Goal: Information Seeking & Learning: Learn about a topic

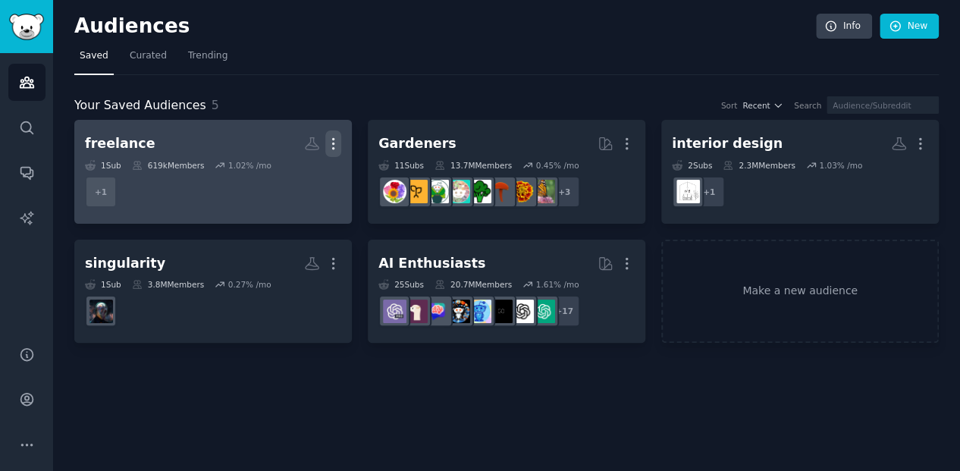
click at [335, 136] on icon "button" at bounding box center [333, 144] width 16 height 16
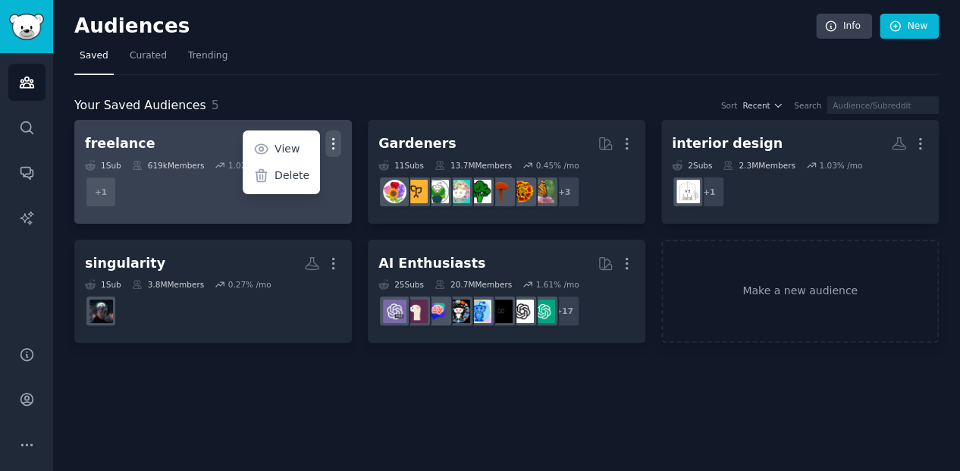
click at [334, 139] on icon "button" at bounding box center [334, 144] width 2 height 11
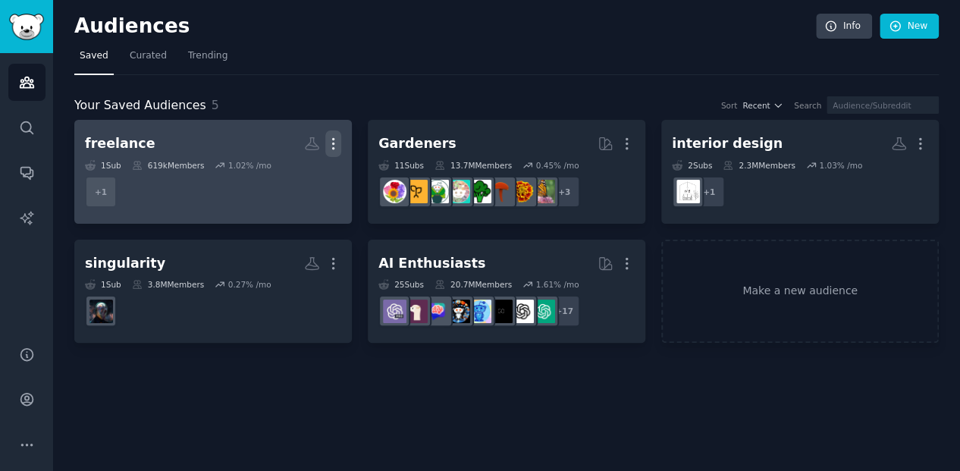
click at [337, 139] on icon "button" at bounding box center [333, 144] width 16 height 16
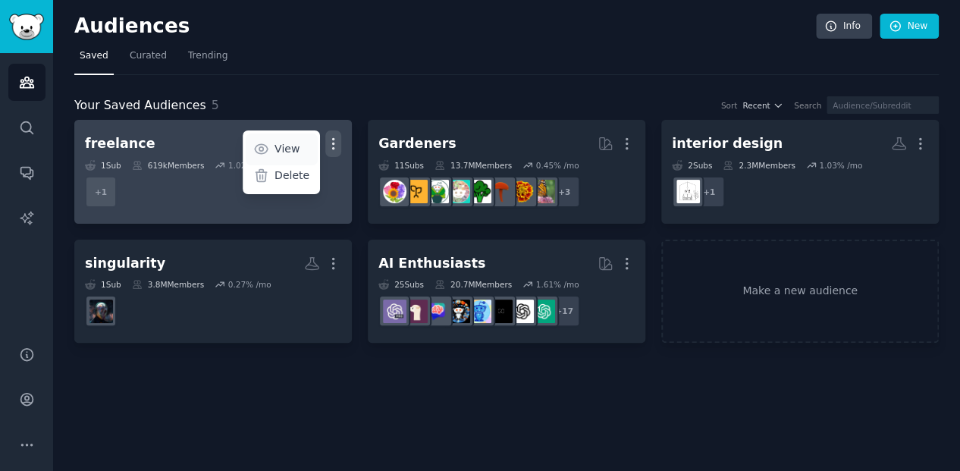
click at [284, 146] on p "View" at bounding box center [286, 149] width 25 height 16
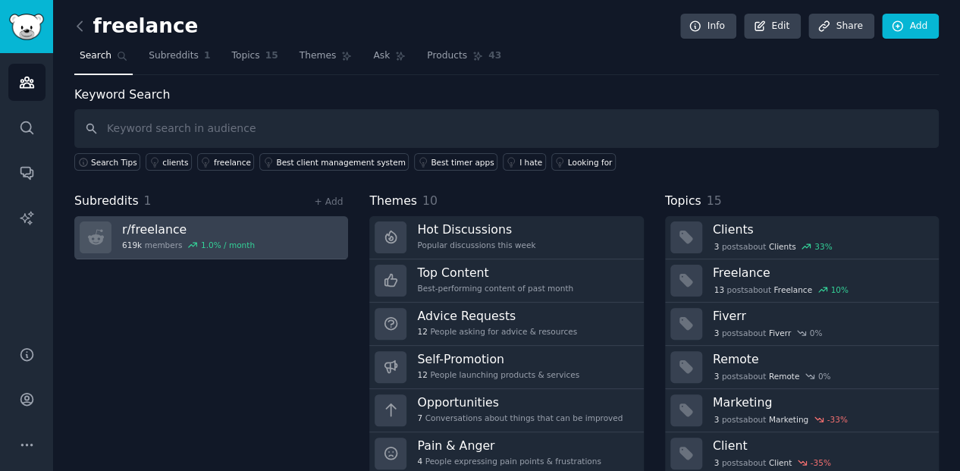
click at [287, 240] on link "r/ freelance 619k members 1.0 % / month" at bounding box center [211, 237] width 274 height 43
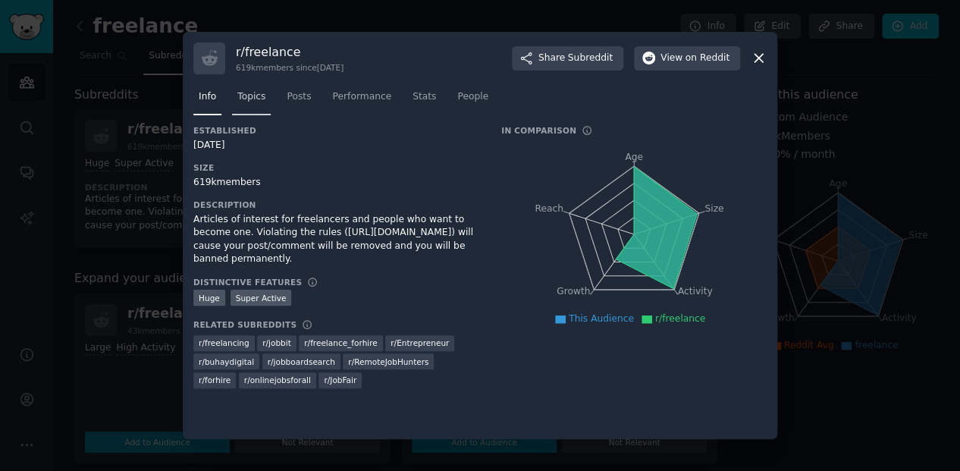
click at [264, 96] on link "Topics" at bounding box center [251, 100] width 39 height 31
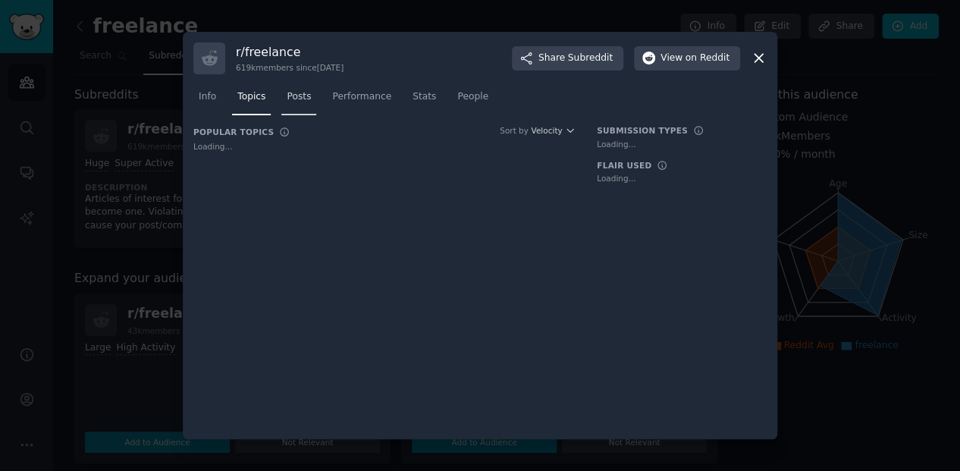
click at [290, 96] on span "Posts" at bounding box center [299, 97] width 24 height 14
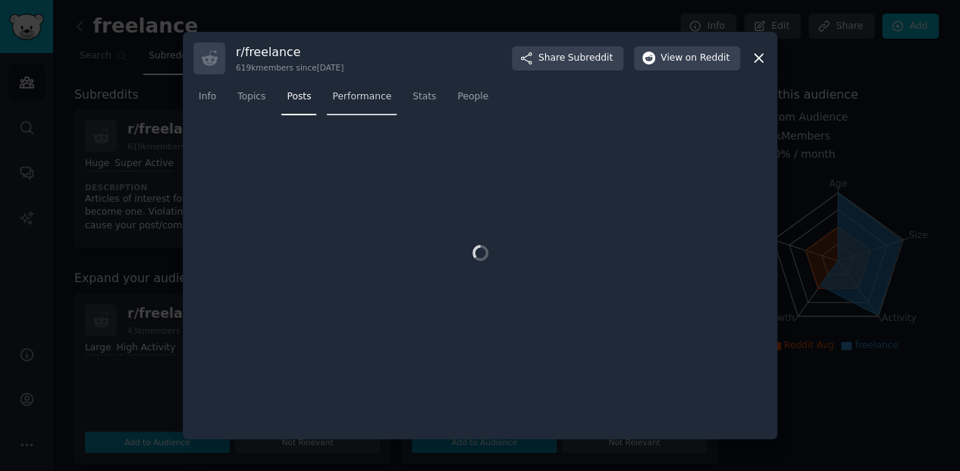
click at [340, 97] on span "Performance" at bounding box center [361, 97] width 59 height 14
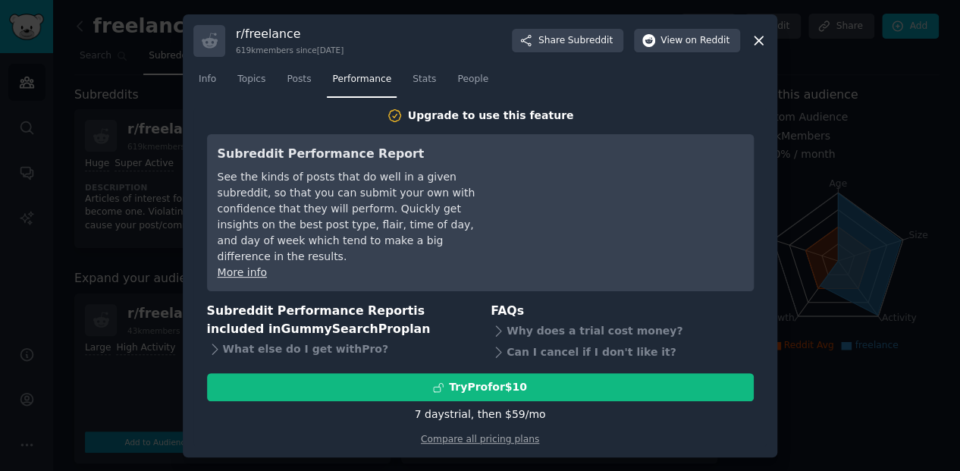
click at [394, 89] on nav "Info Topics Posts Performance Stats People" at bounding box center [479, 82] width 573 height 31
click at [420, 86] on span "Stats" at bounding box center [424, 80] width 24 height 14
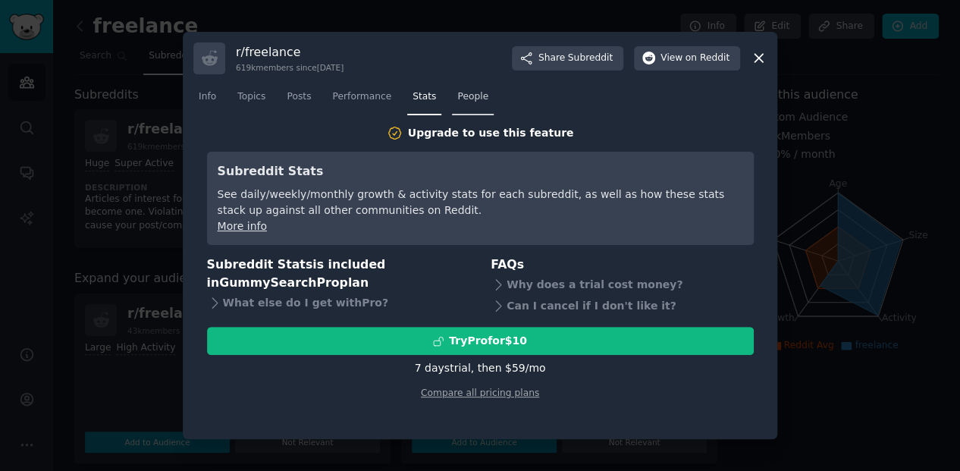
click at [452, 94] on link "People" at bounding box center [473, 100] width 42 height 31
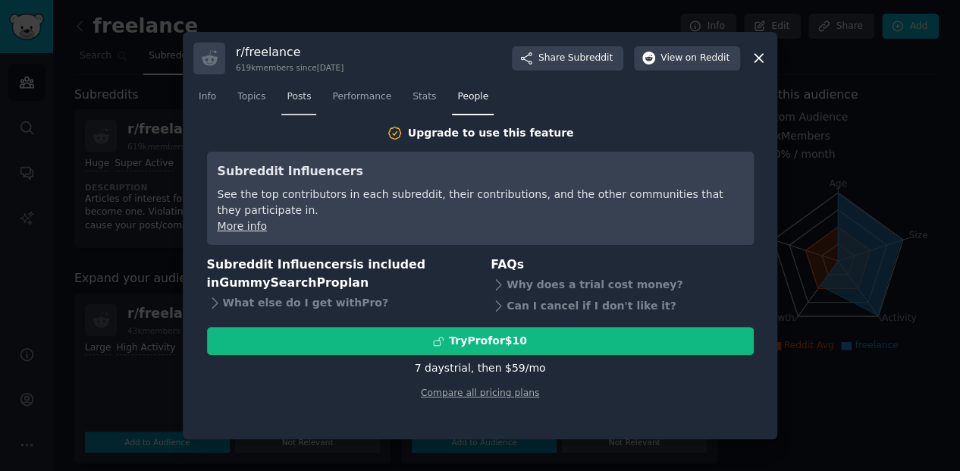
click at [287, 96] on span "Posts" at bounding box center [299, 97] width 24 height 14
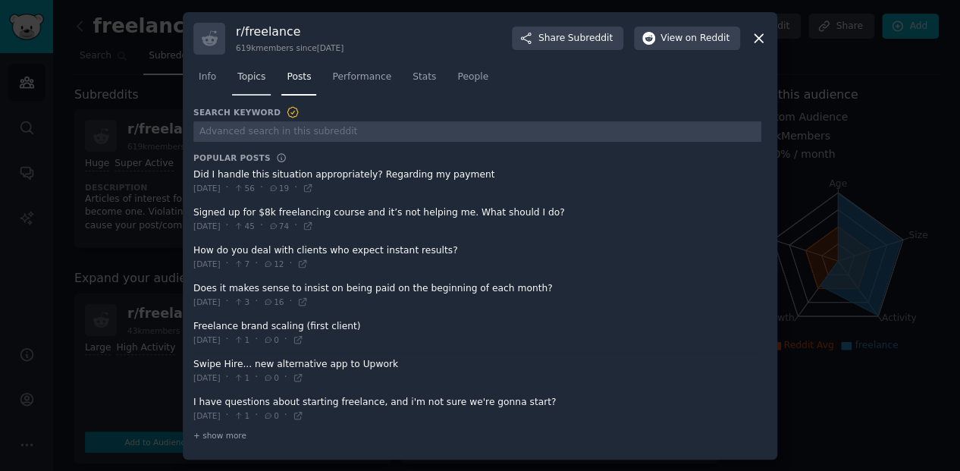
click at [253, 78] on span "Topics" at bounding box center [251, 78] width 28 height 14
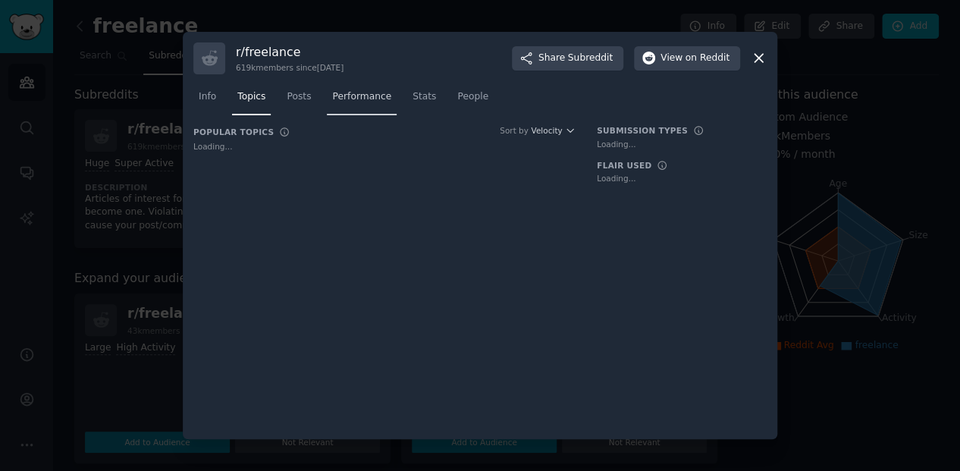
click at [350, 94] on link "Performance" at bounding box center [362, 100] width 70 height 31
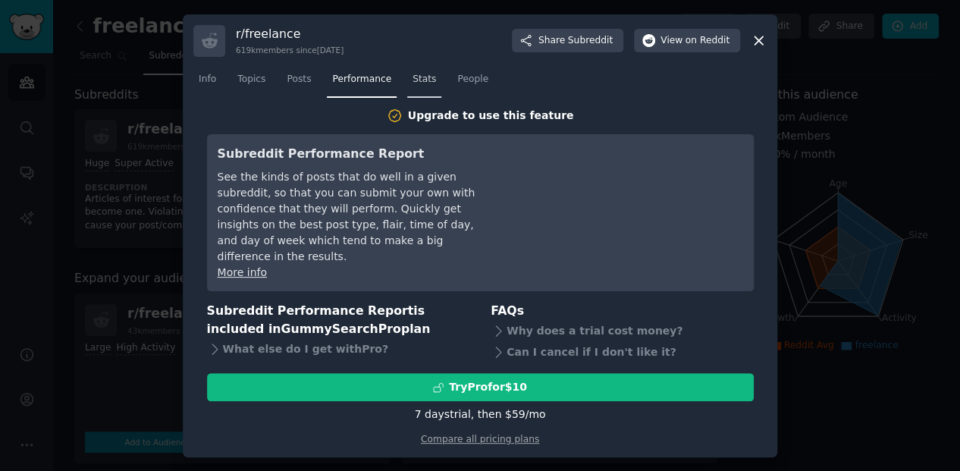
click at [429, 86] on span "Stats" at bounding box center [424, 80] width 24 height 14
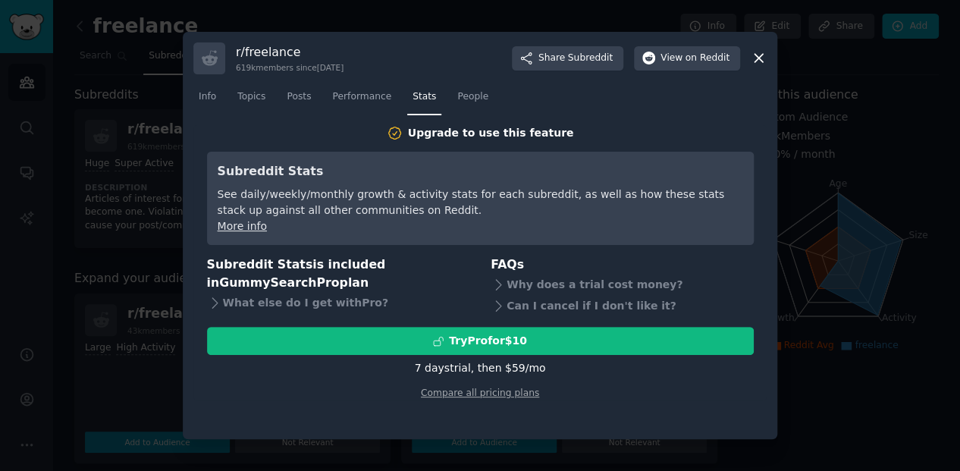
click at [98, 80] on div at bounding box center [480, 235] width 960 height 471
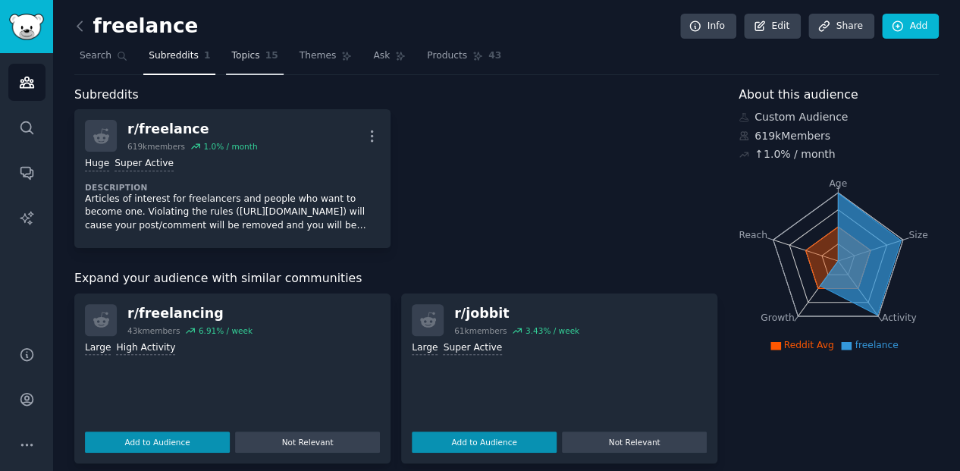
click at [235, 61] on span "Topics" at bounding box center [245, 56] width 28 height 14
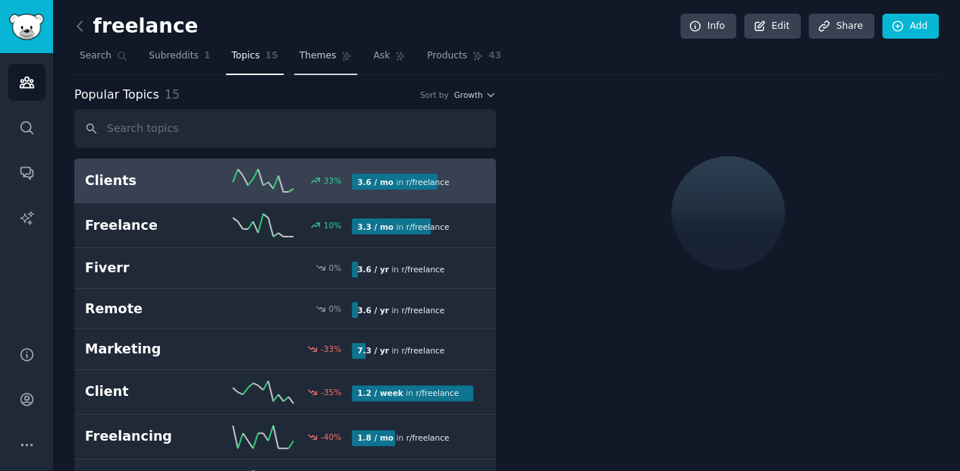
click at [294, 52] on link "Themes" at bounding box center [326, 59] width 64 height 31
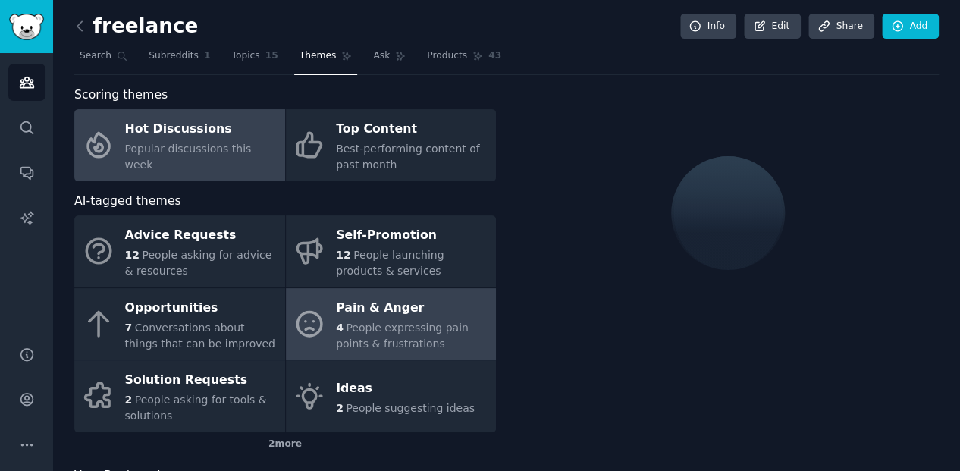
click at [412, 315] on div "Pain & Anger" at bounding box center [412, 308] width 152 height 24
